Goal: Complete application form

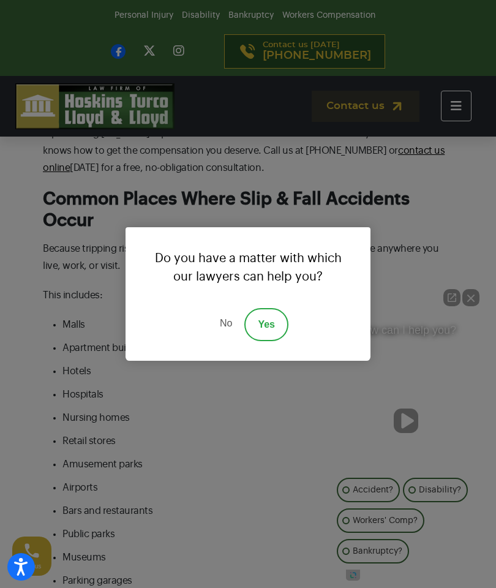
scroll to position [683, 0]
click at [268, 341] on link "Yes" at bounding box center [266, 324] width 44 height 33
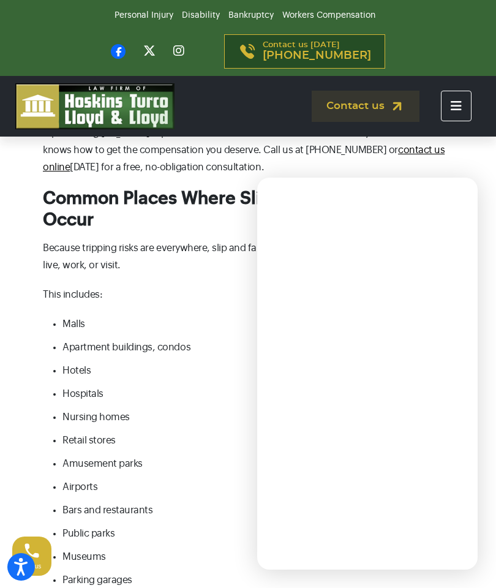
click at [77, 399] on li "Hospitals" at bounding box center [257, 393] width 391 height 17
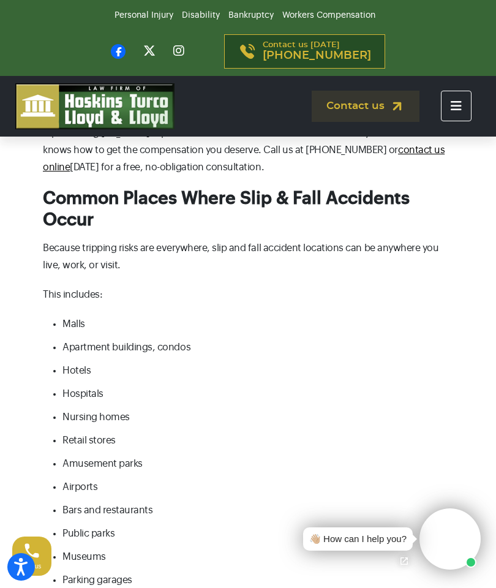
click at [329, 546] on div "👋🏼 How can I help you?" at bounding box center [357, 539] width 97 height 14
click at [435, 570] on video at bounding box center [449, 538] width 61 height 61
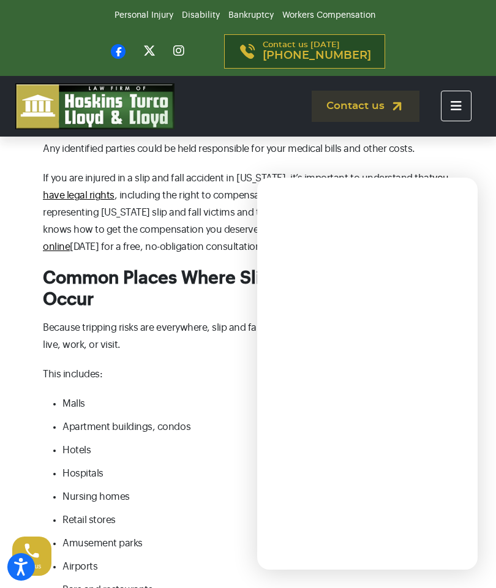
scroll to position [603, 0]
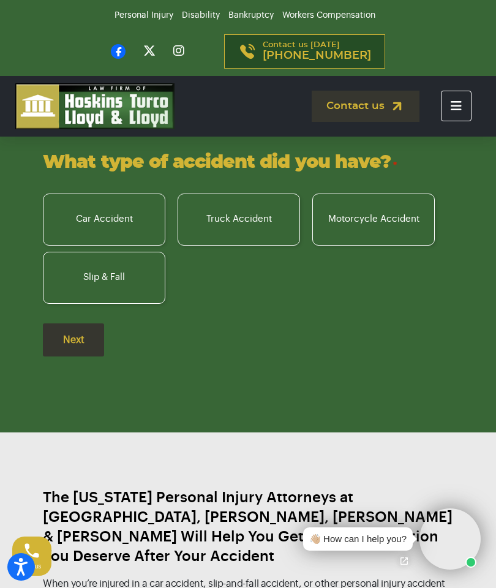
scroll to position [1236, 0]
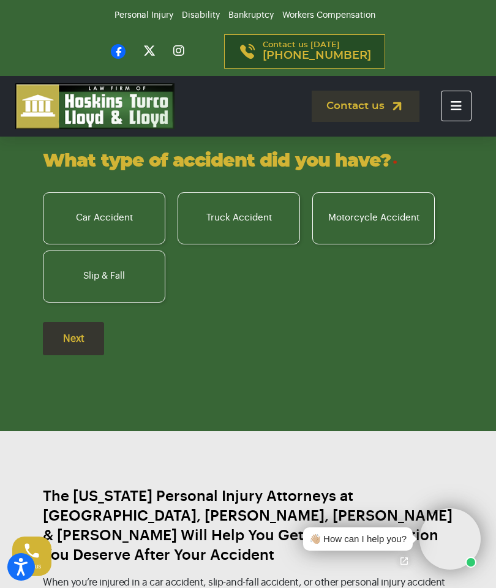
click at [85, 303] on label "Slip & Fall" at bounding box center [104, 276] width 122 height 52
click at [0, 0] on input "Slip & Fall" at bounding box center [0, 0] width 0 height 0
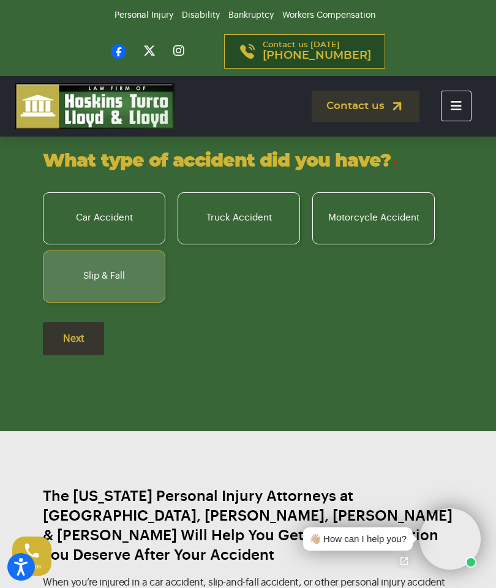
click at [75, 355] on input "Next" at bounding box center [73, 338] width 61 height 33
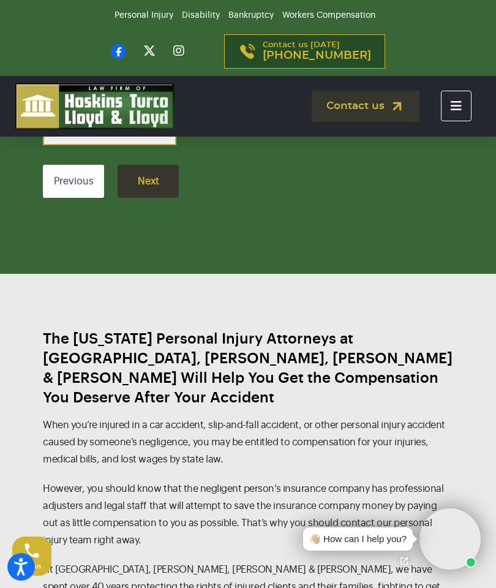
scroll to position [12, 5]
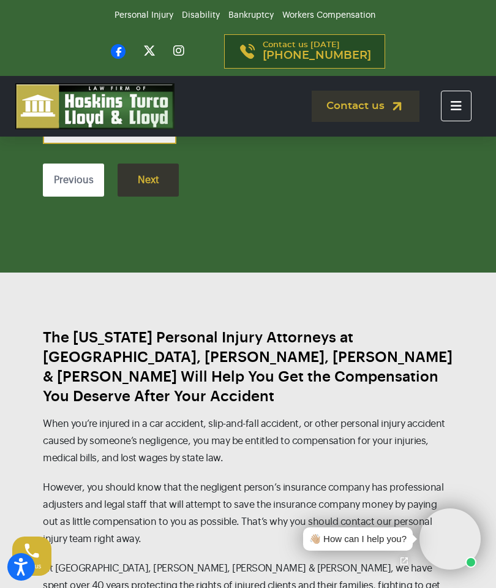
click at [85, 144] on input "When did the accident happen? *" at bounding box center [110, 129] width 134 height 29
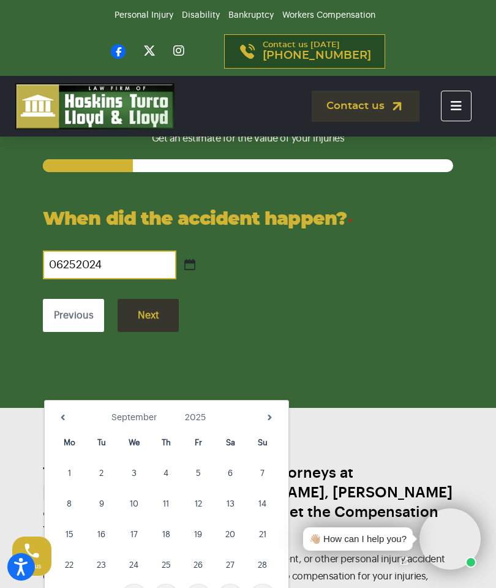
scroll to position [1178, 0]
click at [58, 415] on link "Prev" at bounding box center [63, 417] width 18 height 18
click at [59, 417] on link "Prev" at bounding box center [63, 417] width 18 height 18
click at [55, 415] on link "Prev" at bounding box center [63, 417] width 18 height 18
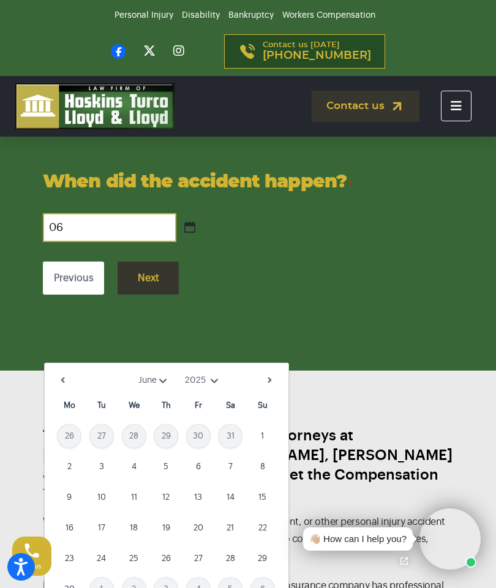
type input "0"
click at [59, 375] on link "Prev" at bounding box center [63, 380] width 18 height 18
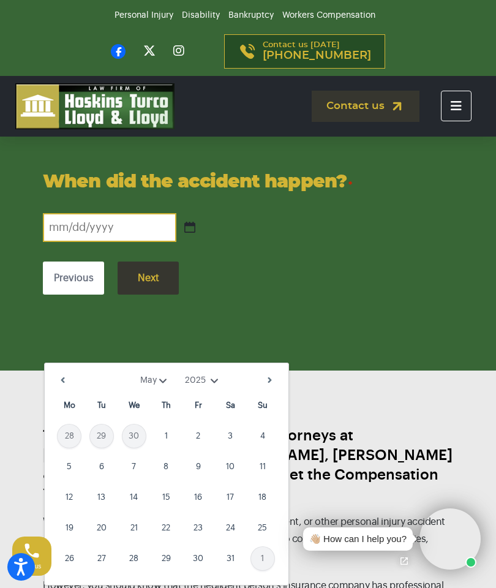
click at [58, 388] on link "Prev" at bounding box center [63, 380] width 18 height 18
click at [272, 386] on link "Next" at bounding box center [270, 380] width 18 height 18
click at [266, 384] on link "Next" at bounding box center [270, 380] width 18 height 18
click at [213, 383] on select "1925 1926 1927 1928 1929 1930 1931 1932 1933 1934 1935 1936 1937 1938 1939 1940…" at bounding box center [203, 380] width 37 height 13
click at [134, 559] on link "26" at bounding box center [134, 558] width 24 height 24
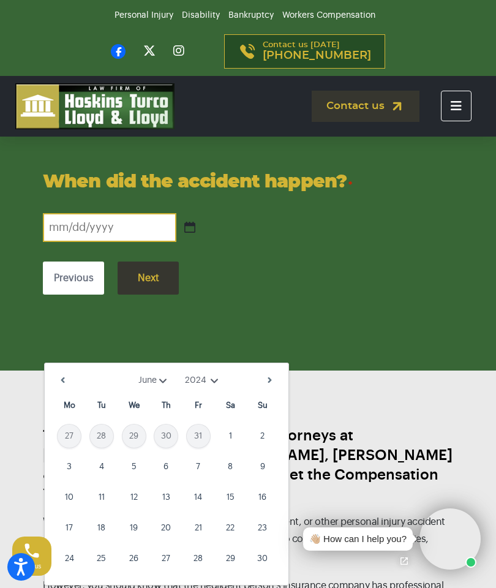
type input "[DATE]"
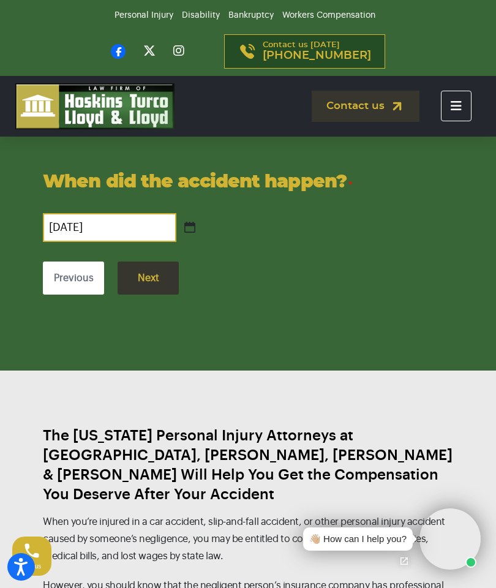
click at [146, 295] on input "Next" at bounding box center [148, 277] width 61 height 33
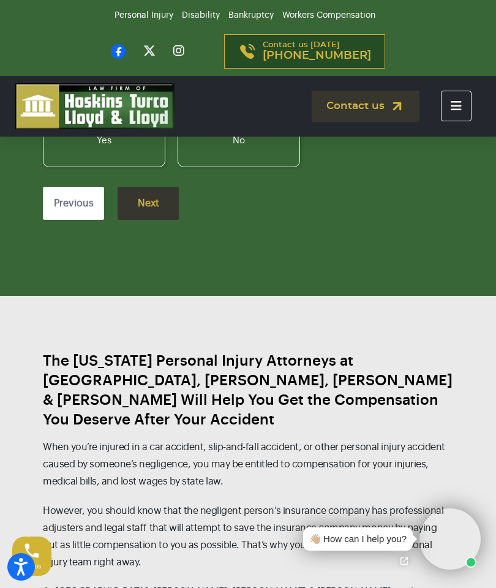
scroll to position [12, 5]
click at [235, 167] on label "No" at bounding box center [239, 141] width 122 height 52
click at [0, 0] on input "No" at bounding box center [0, 0] width 0 height 0
click at [139, 220] on input "Next" at bounding box center [148, 203] width 61 height 33
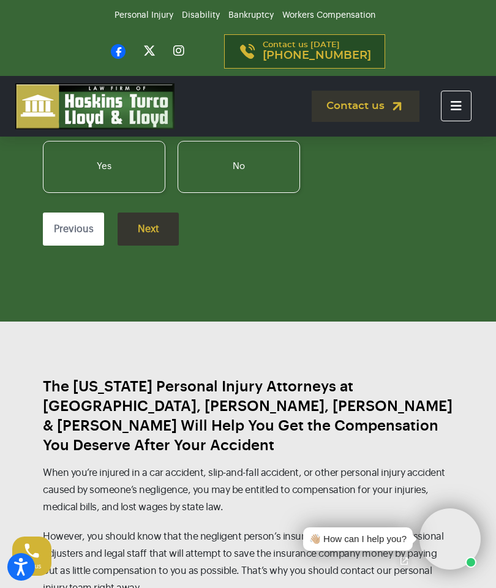
click at [88, 193] on label "Yes" at bounding box center [104, 167] width 122 height 52
click at [0, 0] on input "Yes" at bounding box center [0, 0] width 0 height 0
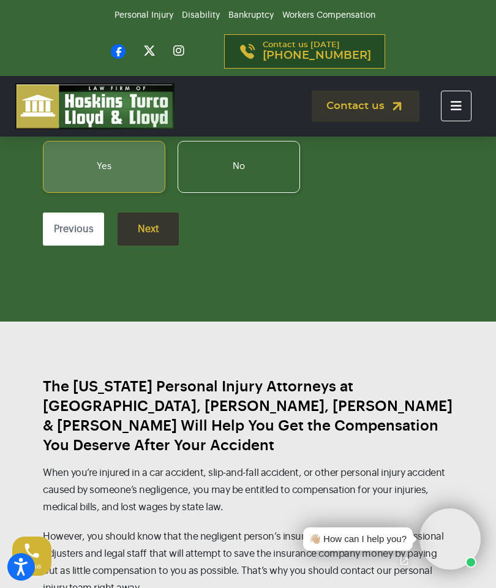
click at [136, 246] on input "Next" at bounding box center [148, 229] width 61 height 33
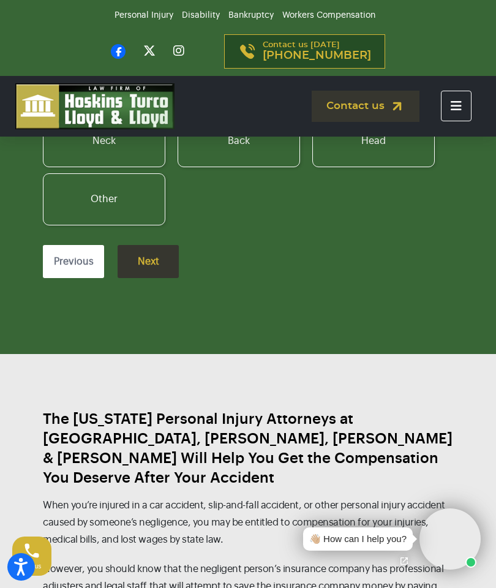
click at [220, 167] on label "Back" at bounding box center [239, 141] width 122 height 52
click at [0, 0] on input "Back" at bounding box center [0, 0] width 0 height 0
click at [88, 225] on label "Other" at bounding box center [104, 199] width 122 height 52
click at [0, 0] on input "Other" at bounding box center [0, 0] width 0 height 0
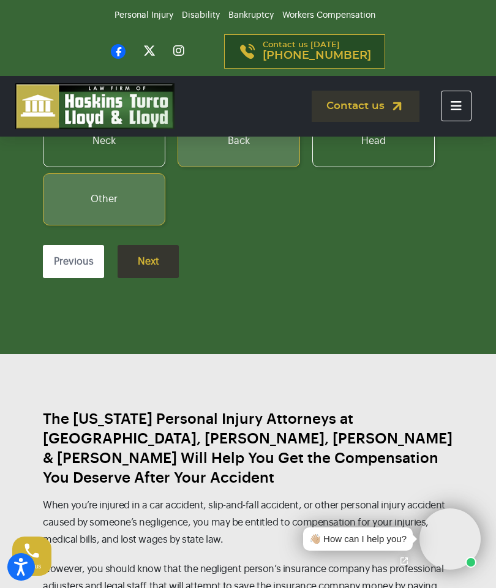
click at [90, 167] on label "Neck" at bounding box center [104, 141] width 122 height 52
click at [0, 0] on input "Neck" at bounding box center [0, 0] width 0 height 0
click at [147, 278] on input "Next" at bounding box center [148, 261] width 61 height 33
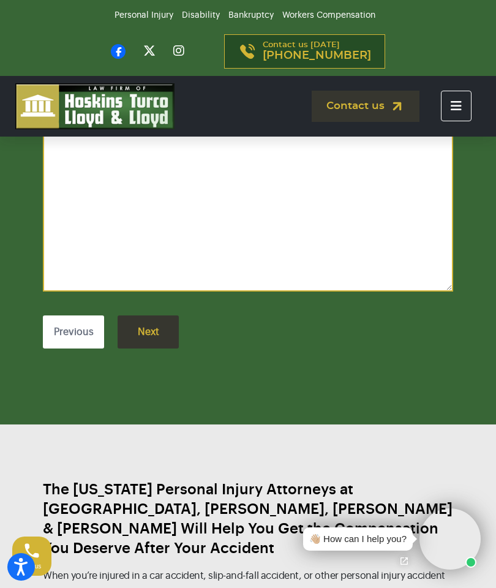
click at [78, 258] on textarea "Describe your injuries *" at bounding box center [248, 203] width 410 height 176
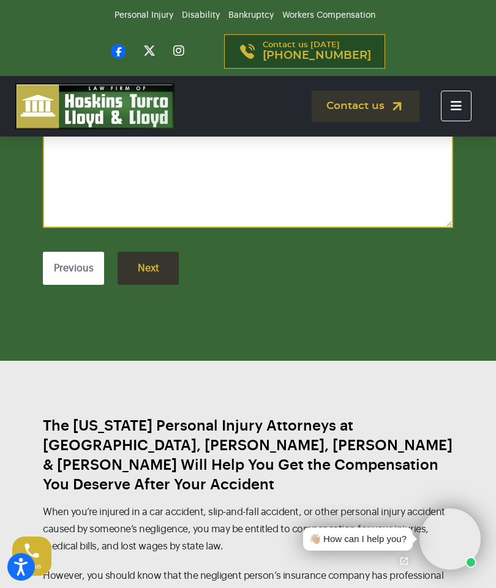
scroll to position [1374, 0]
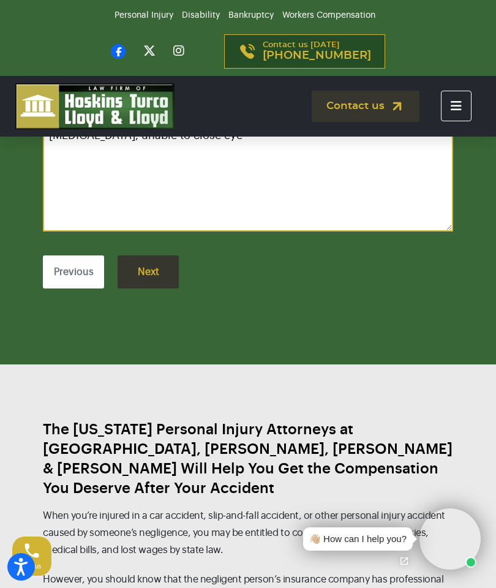
click at [109, 231] on textarea "Was walking in hospital. Was visiting my dad. Next thing I know I am slamming i…" at bounding box center [248, 143] width 410 height 176
click at [51, 231] on textarea "Was walking in hospital. Was visiting my dad. Next thing I know I am slamming i…" at bounding box center [248, 143] width 410 height 176
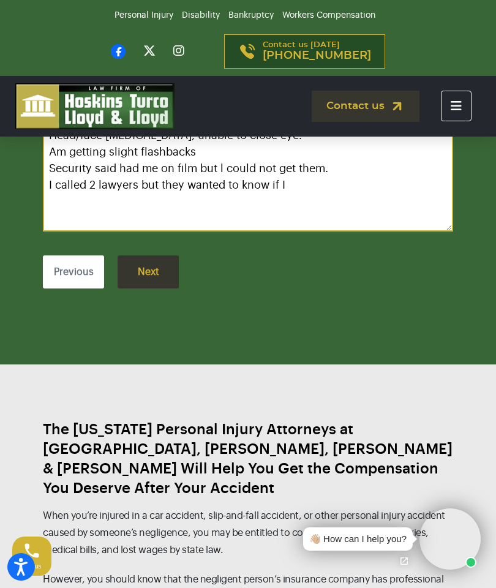
click at [224, 303] on div "Previous Next" at bounding box center [248, 271] width 410 height 64
click at [294, 231] on textarea "Was walking in hospital. Was visiting my dad. Next thing I know I am slamming i…" at bounding box center [248, 143] width 410 height 176
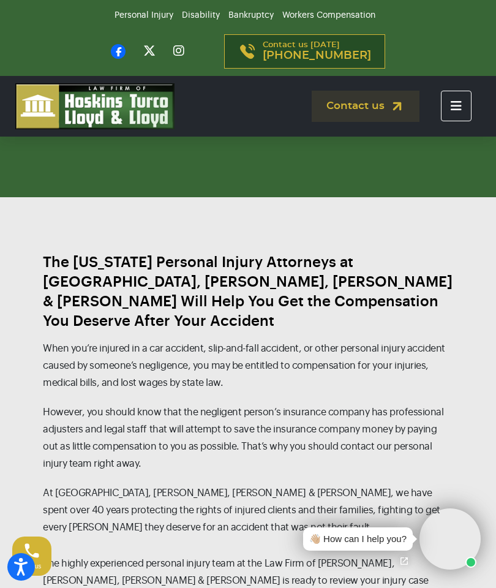
scroll to position [45, 0]
type textarea "Was walking in hospital. Was visiting my dad. Next thing I know I am slamming i…"
click at [149, 121] on input "Next" at bounding box center [148, 104] width 61 height 33
click at [148, 121] on input "Next" at bounding box center [148, 104] width 61 height 33
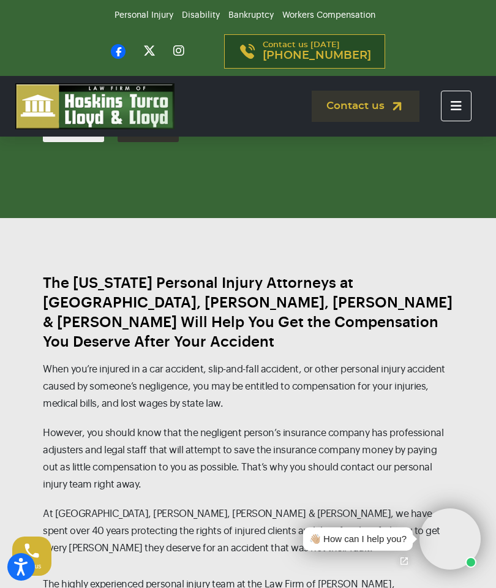
click at [151, 182] on div "What type of accident did you have? * Car Accident Truck Accident [MEDICAL_DATA…" at bounding box center [248, 23] width 410 height 318
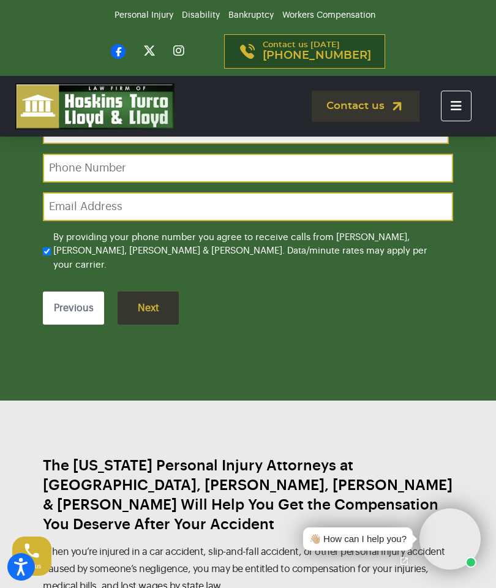
scroll to position [12, 5]
click at [75, 144] on input "First" at bounding box center [246, 129] width 406 height 29
type input "[PERSON_NAME]"
click at [94, 182] on input "Phone Number *" at bounding box center [248, 168] width 410 height 29
type input "[PHONE_NUMBER]"
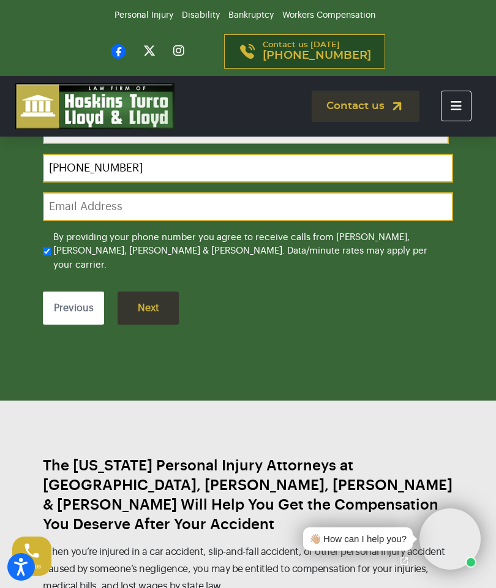
click at [85, 221] on input "Email Address *" at bounding box center [248, 206] width 410 height 29
type input "[EMAIL_ADDRESS][DOMAIN_NAME]"
click at [145, 325] on input "Next" at bounding box center [148, 308] width 61 height 33
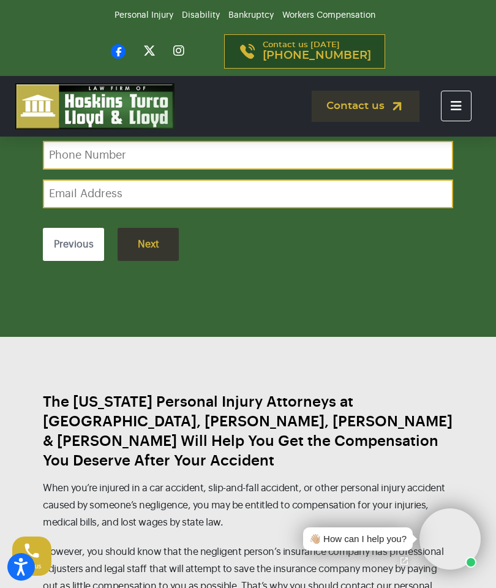
click at [468, 554] on div "👋🏼 How can I help you?" at bounding box center [388, 538] width 190 height 73
click at [124, 531] on p "When you’re injured in a car accident, slip-and-fall accident, or other persona…" at bounding box center [248, 505] width 410 height 51
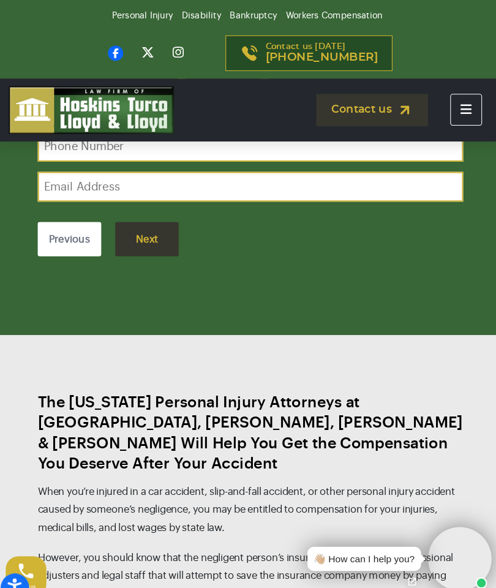
scroll to position [1327, 0]
